Goal: Check status: Check status

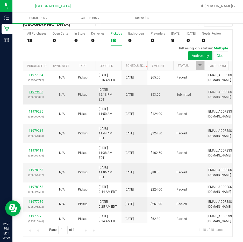
click at [35, 90] on link "11979583" at bounding box center [36, 92] width 15 height 4
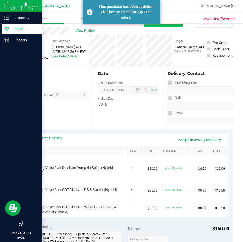
click at [17, 28] on p "Retail" at bounding box center [24, 29] width 31 height 6
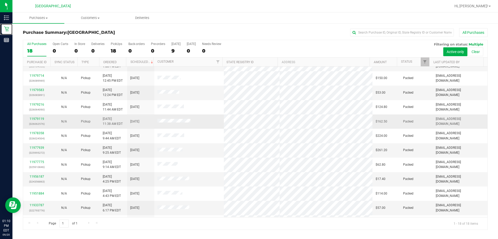
scroll to position [108, 0]
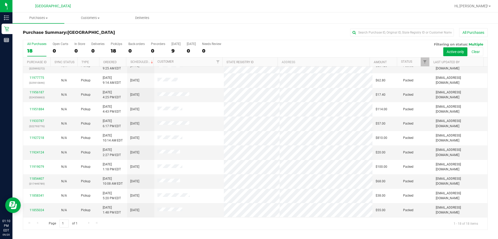
click at [136, 29] on div "Purchase Summary: North Port WC All Purchases" at bounding box center [255, 33] width 465 height 11
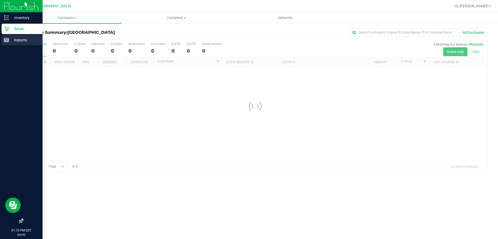
click at [10, 40] on p "Reports" at bounding box center [24, 40] width 31 height 6
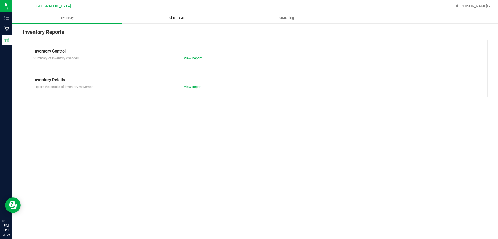
click at [183, 18] on span "Point of Sale" at bounding box center [176, 18] width 32 height 5
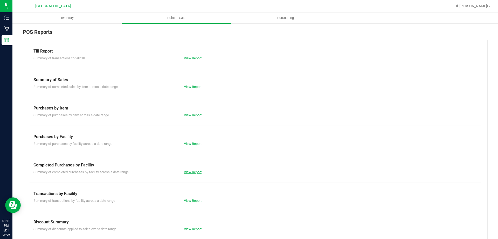
click at [195, 170] on link "View Report" at bounding box center [193, 172] width 18 height 4
